Goal: Navigation & Orientation: Find specific page/section

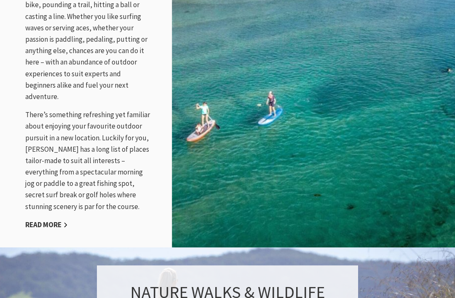
scroll to position [1072, 0]
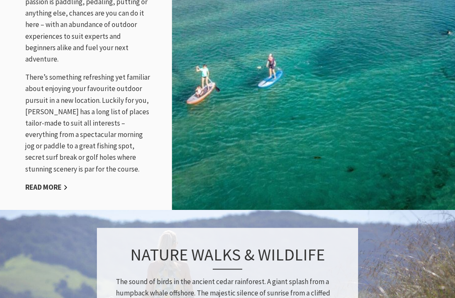
click at [44, 183] on link "Read More" at bounding box center [46, 188] width 43 height 10
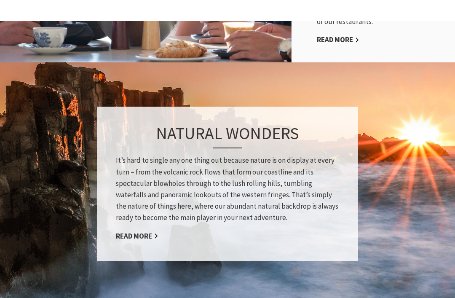
scroll to position [615, 0]
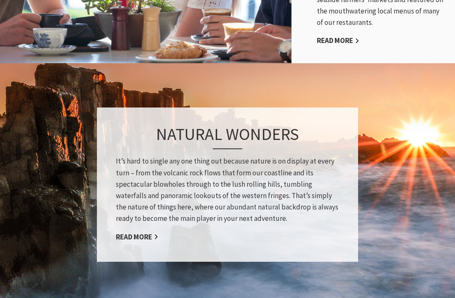
click at [124, 232] on link "Read More" at bounding box center [137, 237] width 43 height 10
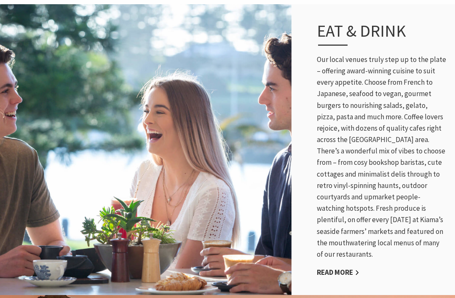
scroll to position [383, 0]
click at [344, 268] on link "Read More" at bounding box center [338, 273] width 43 height 10
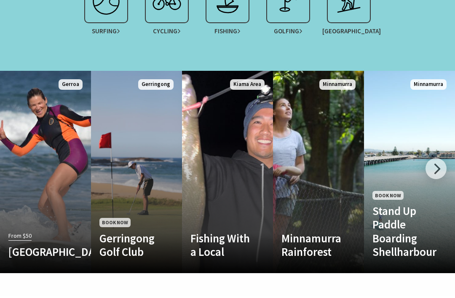
scroll to position [494, 0]
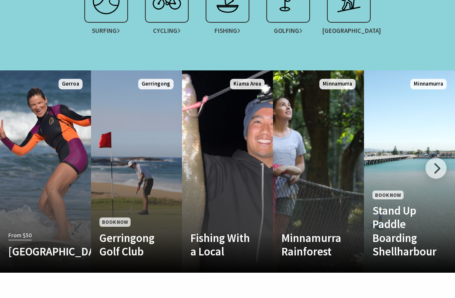
click at [435, 177] on div at bounding box center [436, 168] width 21 height 21
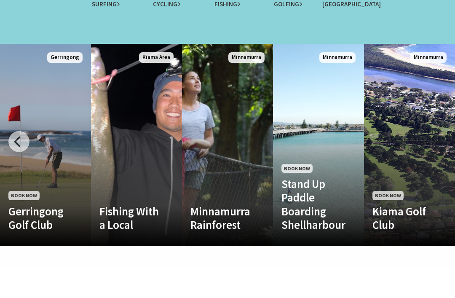
scroll to position [521, 0]
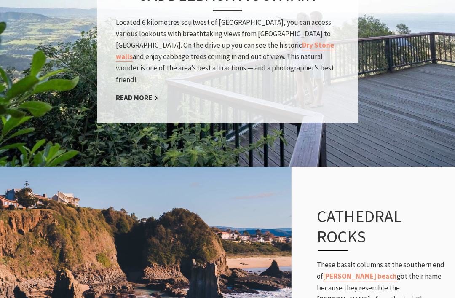
scroll to position [1242, 0]
